Goal: Task Accomplishment & Management: Complete application form

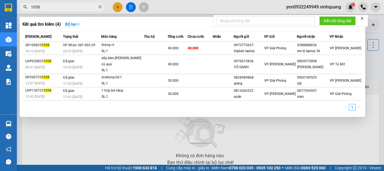
click at [98, 8] on span "1058" at bounding box center [62, 7] width 84 height 8
click at [98, 7] on icon "close-circle" at bounding box center [99, 6] width 3 height 3
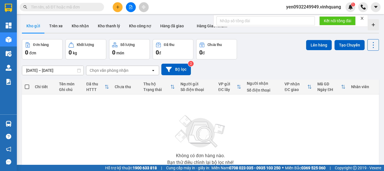
click at [54, 8] on input "text" at bounding box center [64, 7] width 66 height 6
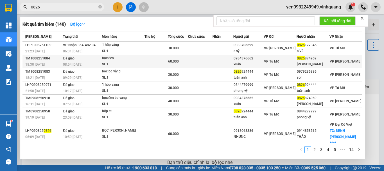
type input "0826"
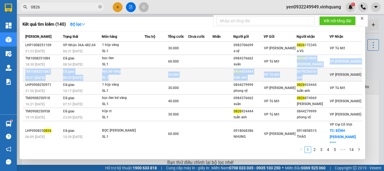
drag, startPoint x: 300, startPoint y: 59, endPoint x: 330, endPoint y: 77, distance: 35.2
click at [330, 77] on tbody "LHP1008251109 21:23 [DATE] [PERSON_NAME] 36A-482.04 06:31 [DATE] 1 hộp [PERSON_…" at bounding box center [192, 114] width 340 height 144
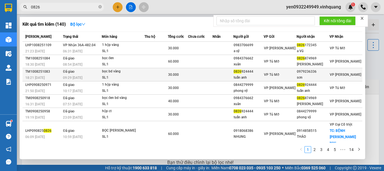
click at [350, 75] on div "VP [PERSON_NAME]" at bounding box center [345, 74] width 31 height 6
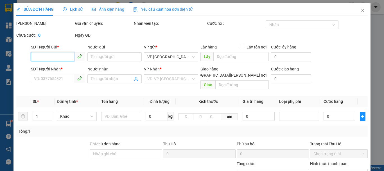
type input "0826924444"
type input "tuấn anh"
type input "0979236336"
type input "sơn"
type input "30.000"
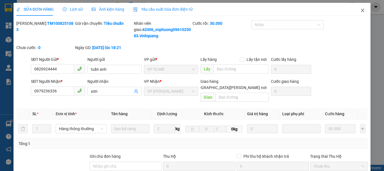
click at [360, 10] on icon "close" at bounding box center [362, 10] width 4 height 4
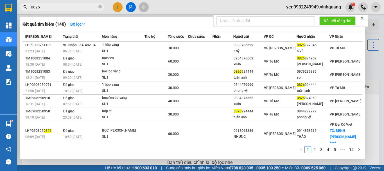
click at [52, 6] on input "0826" at bounding box center [64, 7] width 66 height 6
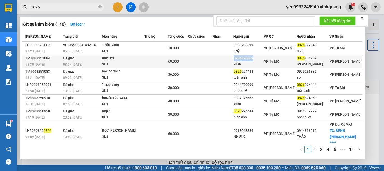
drag, startPoint x: 259, startPoint y: 59, endPoint x: 237, endPoint y: 61, distance: 22.2
click at [237, 61] on tr "TM1008251084 18:30 [DATE] Đã giao 08:54 [DATE] bọc đen SL: 1 60.000 0984376662 …" at bounding box center [192, 61] width 340 height 13
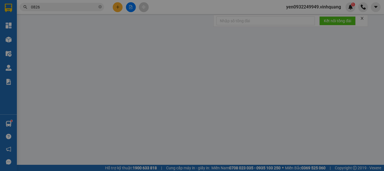
type input "0984376662"
type input "xuân"
type input "0826874969"
type input "[PERSON_NAME]"
type input "60.000"
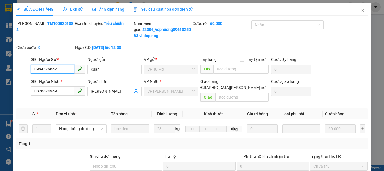
drag, startPoint x: 56, startPoint y: 71, endPoint x: 26, endPoint y: 71, distance: 30.4
click at [26, 71] on div "SĐT Người Gửi * 0984376662 0984376662 Người gửi xuân VP gửi * VP Tú Mỡ Lấy hàng…" at bounding box center [192, 66] width 352 height 20
click at [361, 13] on icon "close" at bounding box center [362, 10] width 4 height 4
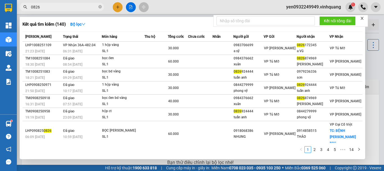
drag, startPoint x: 47, startPoint y: 6, endPoint x: 29, endPoint y: 9, distance: 18.4
click at [29, 9] on span "0826" at bounding box center [62, 7] width 84 height 8
paste input "984376662"
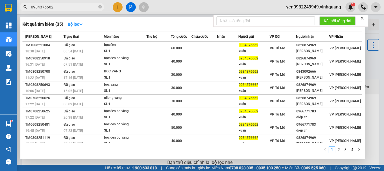
drag, startPoint x: 52, startPoint y: 9, endPoint x: 27, endPoint y: 10, distance: 25.0
click at [27, 10] on span "0984376662" at bounding box center [62, 7] width 84 height 8
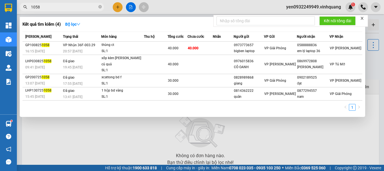
drag, startPoint x: 42, startPoint y: 8, endPoint x: 29, endPoint y: 8, distance: 12.6
click at [29, 8] on span "1058" at bounding box center [62, 7] width 84 height 8
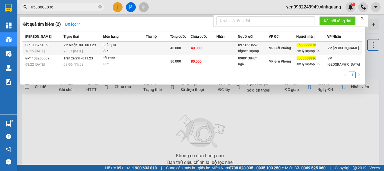
type input "0588888836"
click at [82, 48] on div "20:57 [DATE]" at bounding box center [83, 51] width 39 height 6
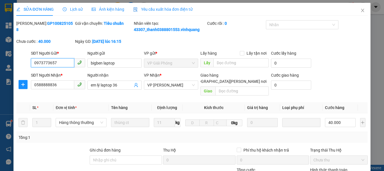
type input "0973773657"
type input "bigben laptop"
type input "0588888836"
type input "em lý laptop 36"
type input "40.000"
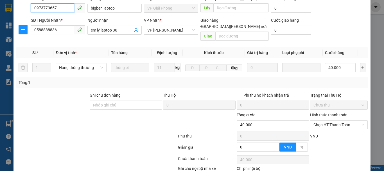
scroll to position [56, 0]
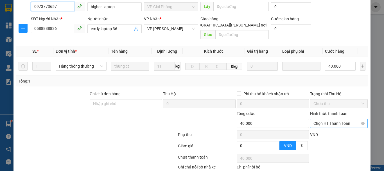
click at [343, 119] on span "Chọn HT Thanh Toán" at bounding box center [338, 123] width 51 height 8
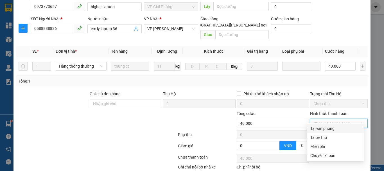
click at [330, 130] on div "Tại văn phòng" at bounding box center [335, 128] width 50 height 6
type input "0"
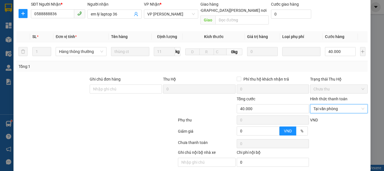
scroll to position [85, 0]
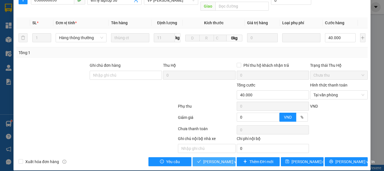
click at [211, 158] on span "[PERSON_NAME] và [PERSON_NAME] hàng" at bounding box center [241, 161] width 76 height 6
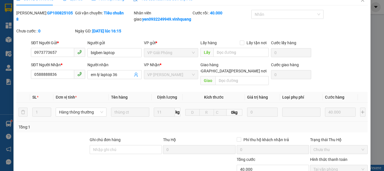
scroll to position [0, 0]
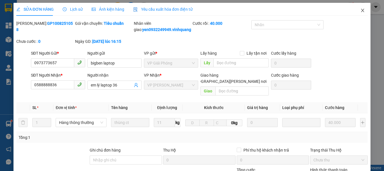
click at [360, 11] on icon "close" at bounding box center [362, 10] width 4 height 4
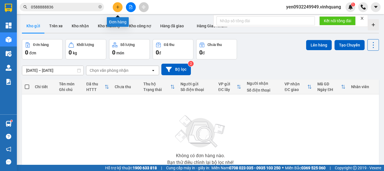
click at [118, 6] on icon "plus" at bounding box center [117, 6] width 0 height 3
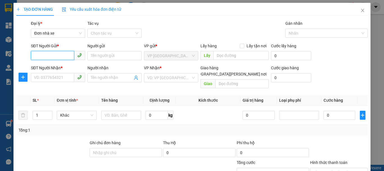
click at [62, 57] on input "SĐT Người Gửi *" at bounding box center [52, 55] width 43 height 9
type input "0988609091"
click at [63, 66] on div "0988609091 - đại tín" at bounding box center [57, 67] width 47 height 6
type input "đại tín"
type input "0964809696"
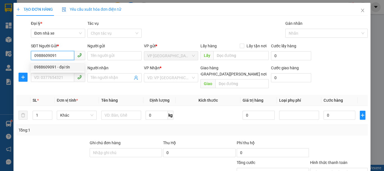
type input "đại tín"
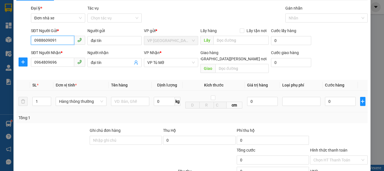
scroll to position [28, 0]
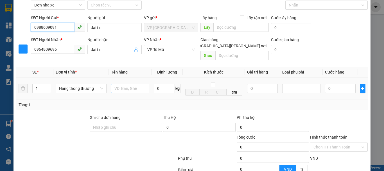
type input "0988609091"
click at [124, 85] on input "text" at bounding box center [130, 88] width 38 height 9
type input "01 hộp nhỏ"
click at [158, 84] on input "0" at bounding box center [164, 88] width 21 height 9
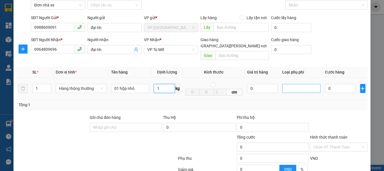
click at [314, 85] on div at bounding box center [301, 88] width 35 height 7
type input "1"
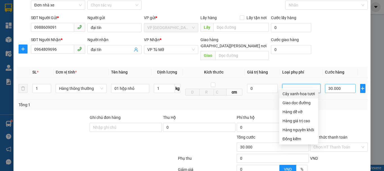
type input "30.000"
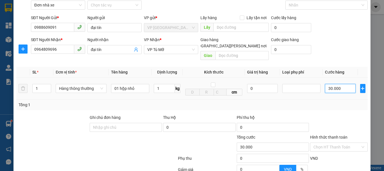
click at [331, 84] on input "30.000" at bounding box center [340, 88] width 31 height 9
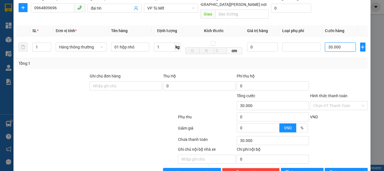
scroll to position [80, 0]
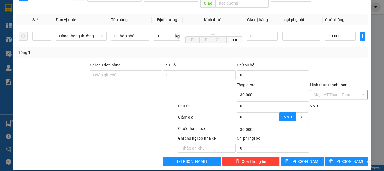
click at [327, 90] on input "Hình thức thanh toán" at bounding box center [336, 94] width 47 height 8
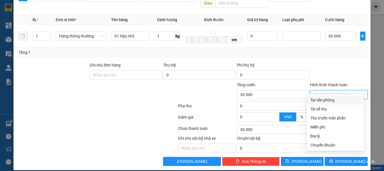
click at [327, 101] on div "Tại văn phòng" at bounding box center [335, 100] width 50 height 6
type input "0"
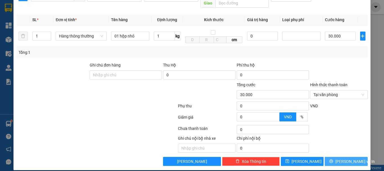
click at [339, 158] on span "[PERSON_NAME] và In" at bounding box center [354, 161] width 39 height 6
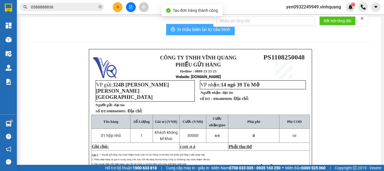
click at [198, 31] on span "In mẫu biên lai tự cấu hình" at bounding box center [203, 29] width 53 height 7
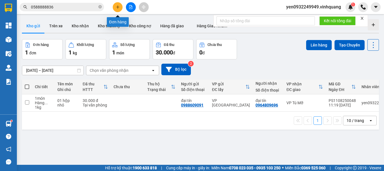
click at [117, 8] on icon "plus" at bounding box center [118, 7] width 4 height 4
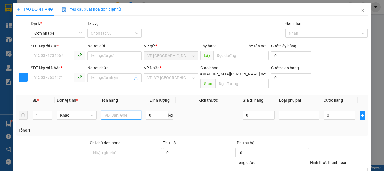
click at [121, 110] on input "text" at bounding box center [121, 114] width 40 height 9
type input "01 xốp trắng"
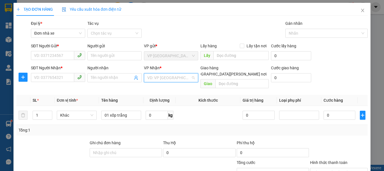
click at [168, 76] on input "search" at bounding box center [169, 77] width 44 height 8
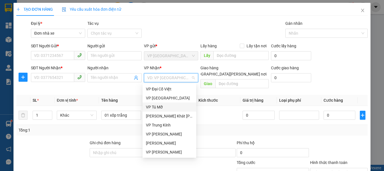
click at [167, 107] on div "VP Tú Mỡ" at bounding box center [169, 107] width 47 height 6
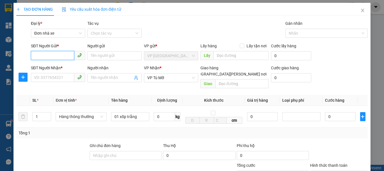
click at [44, 54] on input "SĐT Người Gửi *" at bounding box center [52, 55] width 43 height 9
click at [334, 112] on input "0" at bounding box center [340, 116] width 31 height 9
type input "4"
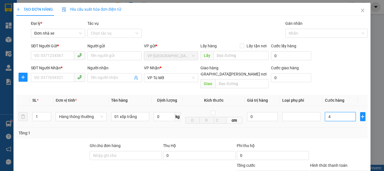
type input "40"
type input "400"
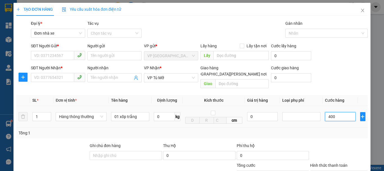
type input "400"
type input "4.000"
type input "40.000"
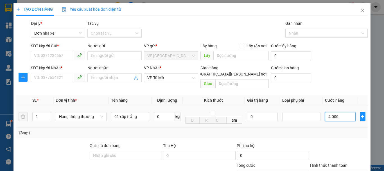
type input "40.000"
click at [60, 55] on input "SĐT Người Gửi *" at bounding box center [52, 55] width 43 height 9
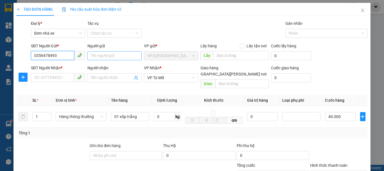
type input "0356478493"
click at [100, 55] on input "Người gửi" at bounding box center [114, 55] width 54 height 9
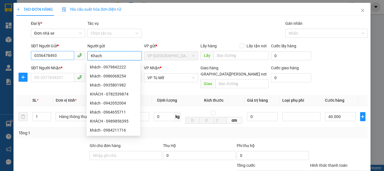
type input "Khach"
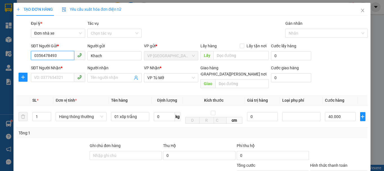
drag, startPoint x: 58, startPoint y: 56, endPoint x: 31, endPoint y: 59, distance: 27.7
click at [31, 59] on input "0356478493" at bounding box center [52, 55] width 43 height 9
click at [53, 78] on input "SĐT Người Nhận *" at bounding box center [52, 77] width 43 height 9
paste input "0356478493"
type input "0356478493"
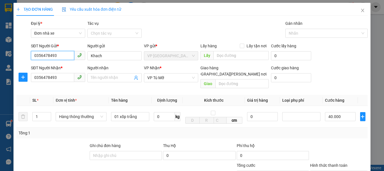
drag, startPoint x: 57, startPoint y: 56, endPoint x: 32, endPoint y: 56, distance: 24.7
click at [32, 56] on input "0356478493" at bounding box center [52, 55] width 43 height 9
type input "0378909550"
click at [105, 56] on input "Khach" at bounding box center [114, 55] width 54 height 9
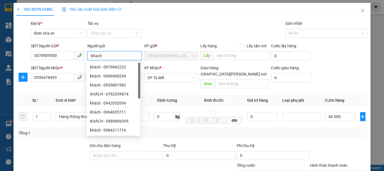
drag, startPoint x: 105, startPoint y: 56, endPoint x: 90, endPoint y: 56, distance: 15.5
click at [90, 56] on input "Khach" at bounding box center [114, 55] width 54 height 9
type input "Khách"
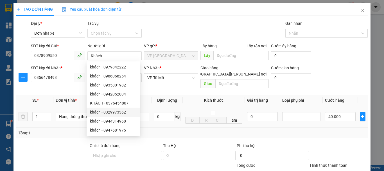
click at [151, 112] on td "0 kg" at bounding box center [166, 117] width 31 height 22
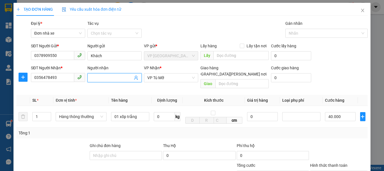
click at [106, 78] on input "Người nhận" at bounding box center [112, 77] width 42 height 6
type input "Thức"
click at [213, 119] on td "cm" at bounding box center [214, 117] width 62 height 22
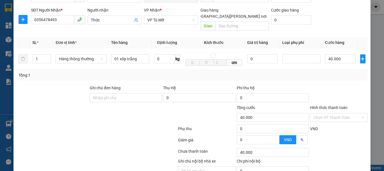
scroll to position [80, 0]
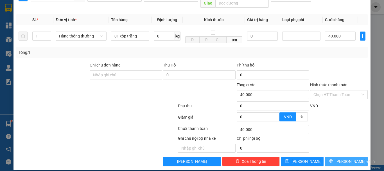
click at [342, 158] on span "[PERSON_NAME] và In" at bounding box center [354, 161] width 39 height 6
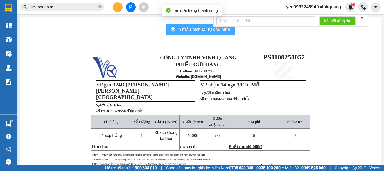
click at [194, 29] on span "In mẫu biên lai tự cấu hình" at bounding box center [203, 29] width 53 height 7
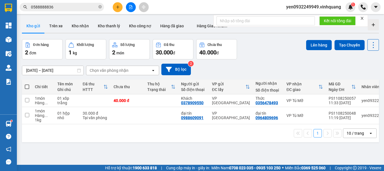
click at [27, 86] on span at bounding box center [27, 86] width 4 height 4
click at [27, 84] on input "checkbox" at bounding box center [27, 84] width 0 height 0
checkbox input "true"
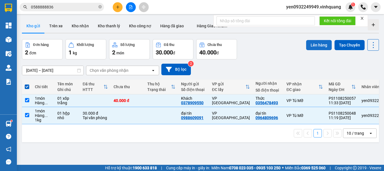
click at [318, 44] on button "Lên hàng" at bounding box center [319, 45] width 26 height 10
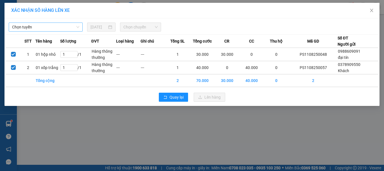
click at [43, 26] on span "Chọn tuyến" at bounding box center [45, 27] width 67 height 8
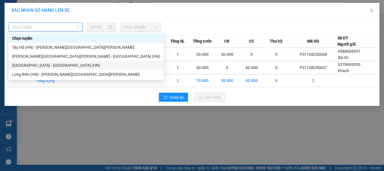
click at [28, 65] on div "[GEOGRAPHIC_DATA] - [GEOGRAPHIC_DATA] (HN)" at bounding box center [86, 65] width 148 height 6
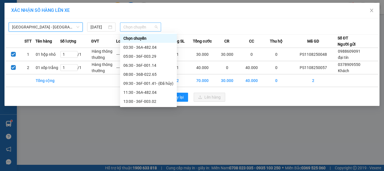
click at [149, 26] on span "Chọn chuyến" at bounding box center [140, 27] width 35 height 8
click at [147, 94] on div "11:30 - 36A-482.04" at bounding box center [148, 92] width 50 height 6
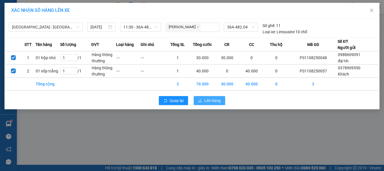
click at [210, 102] on span "Lên hàng" at bounding box center [212, 100] width 16 height 6
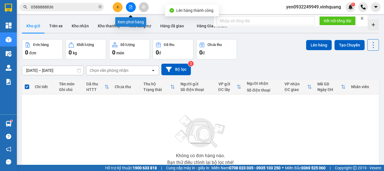
click at [130, 8] on icon "file-add" at bounding box center [131, 7] width 4 height 4
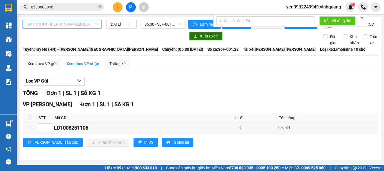
click at [36, 25] on span "Tây Hồ (HN) - [PERSON_NAME][GEOGRAPHIC_DATA][PERSON_NAME]" at bounding box center [62, 24] width 73 height 8
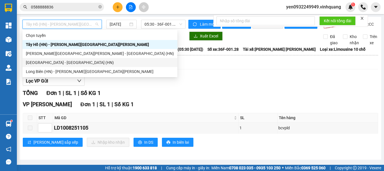
click at [50, 63] on div "[GEOGRAPHIC_DATA] - [GEOGRAPHIC_DATA] (HN)" at bounding box center [100, 62] width 148 height 6
type input "[DATE]"
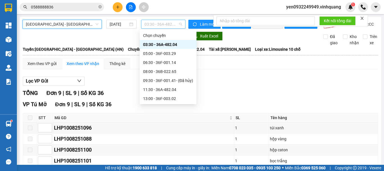
click at [169, 26] on span "03:30 - 36A-482.04" at bounding box center [163, 24] width 38 height 8
click at [174, 89] on div "11:30 - 36A-482.04" at bounding box center [168, 89] width 50 height 6
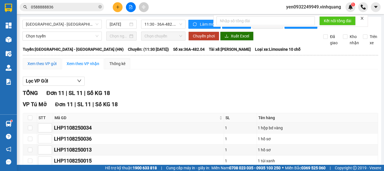
click at [39, 67] on div "Xem theo VP gửi" at bounding box center [42, 63] width 29 height 6
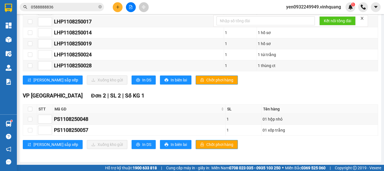
scroll to position [155, 0]
click at [142, 146] on span "In DS" at bounding box center [146, 144] width 9 height 6
